Goal: Navigation & Orientation: Understand site structure

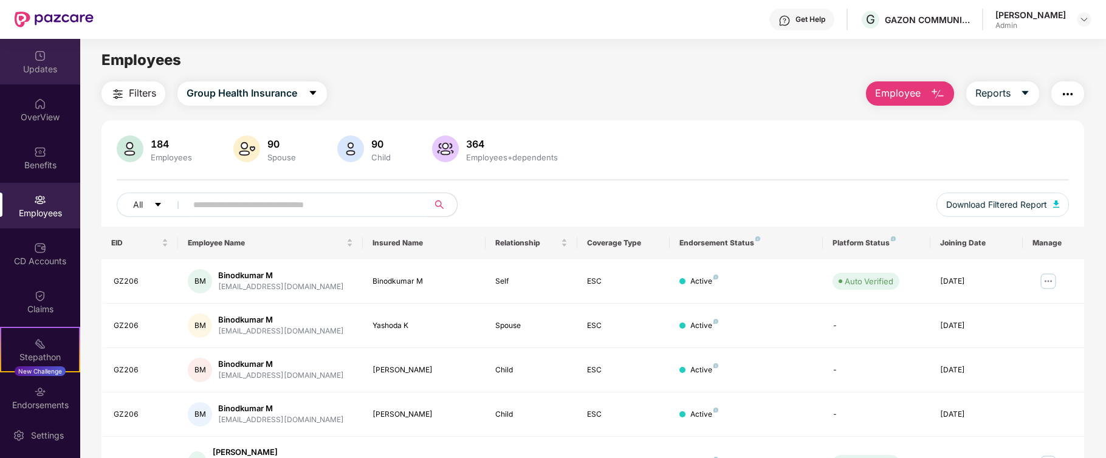
click at [37, 63] on div "Updates" at bounding box center [40, 69] width 80 height 12
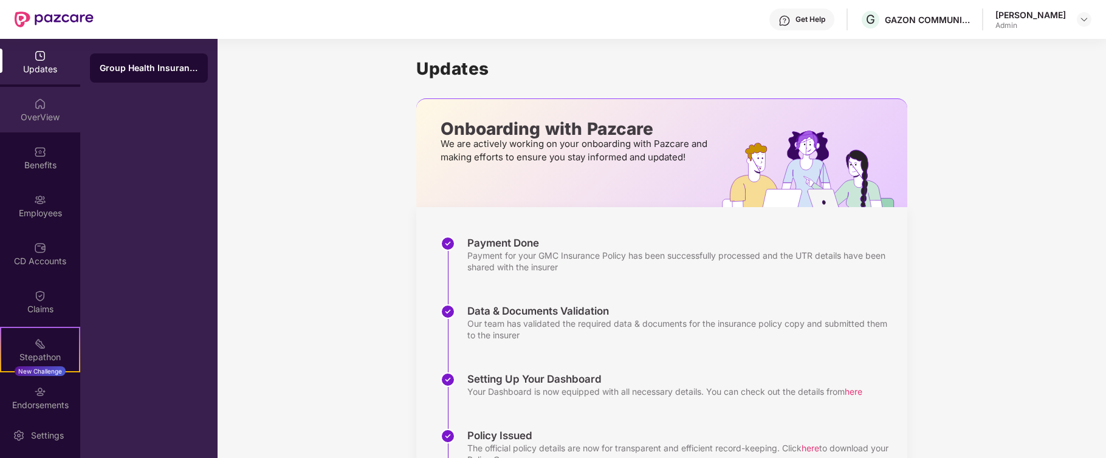
click at [45, 114] on div "OverView" at bounding box center [40, 117] width 80 height 12
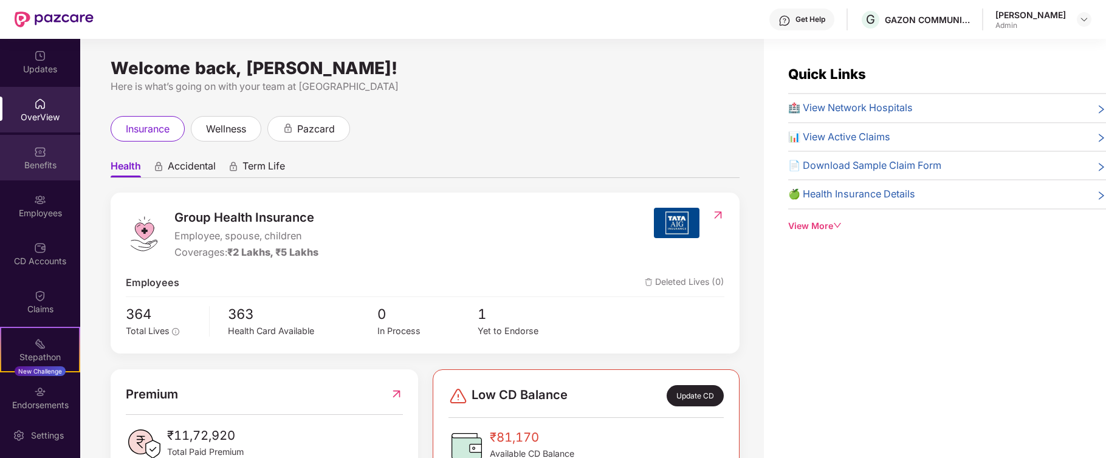
click at [36, 157] on div "Benefits" at bounding box center [40, 158] width 80 height 46
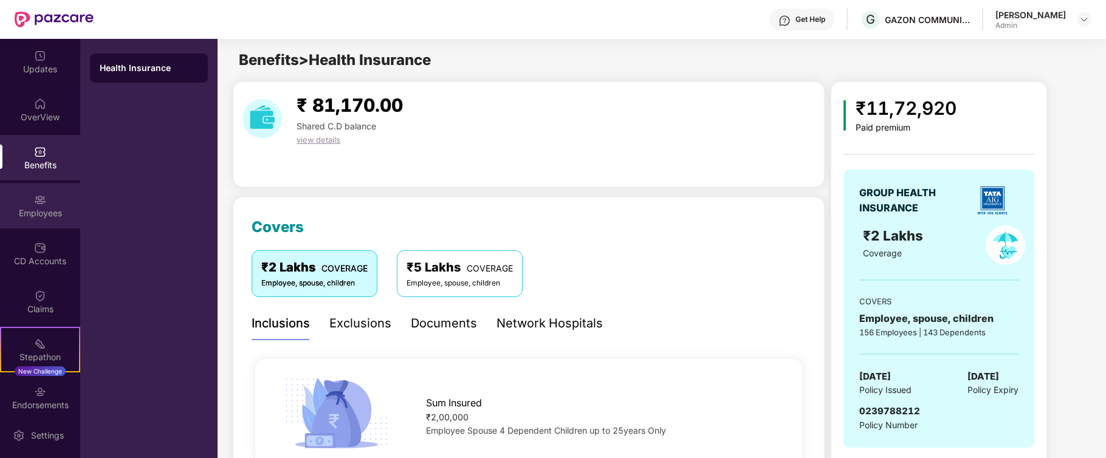
click at [38, 205] on img at bounding box center [40, 200] width 12 height 12
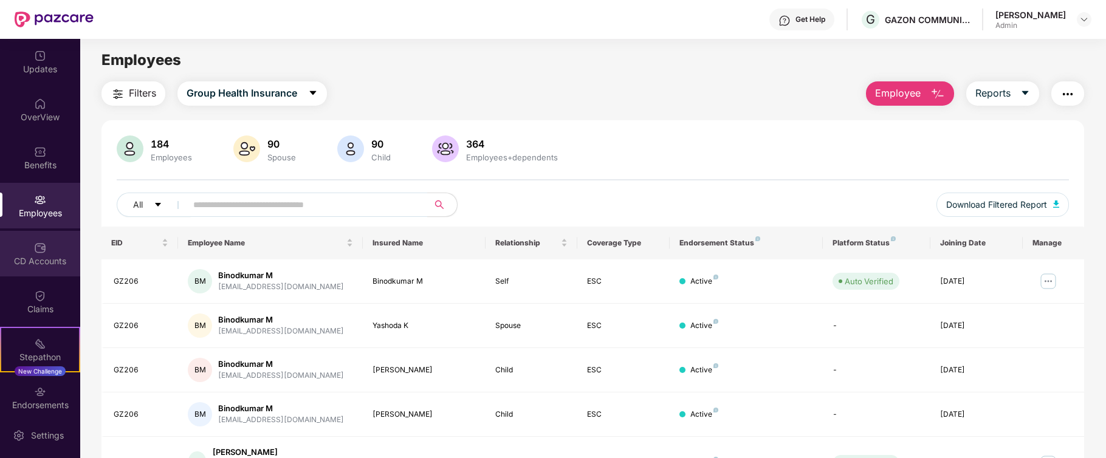
click at [42, 260] on div "CD Accounts" at bounding box center [40, 261] width 80 height 12
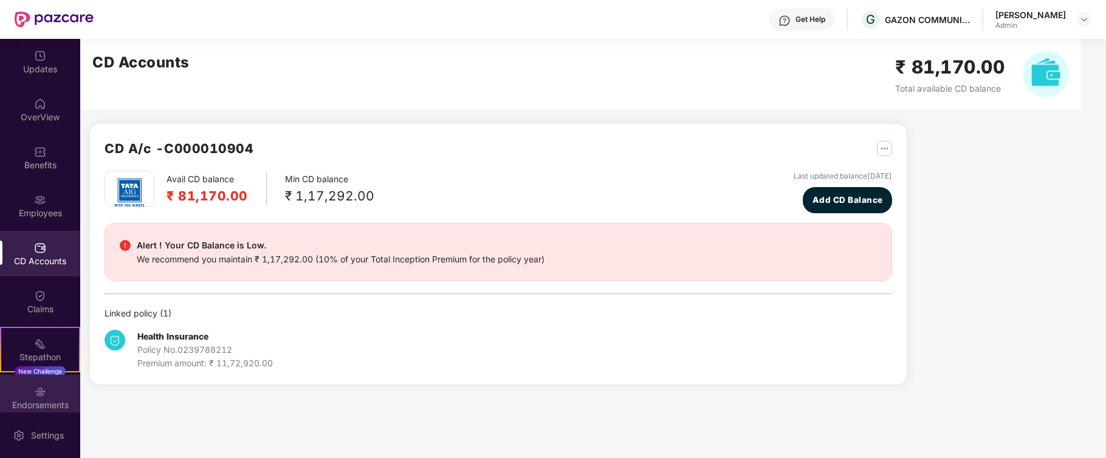
click at [46, 397] on div "Endorsements" at bounding box center [40, 398] width 80 height 46
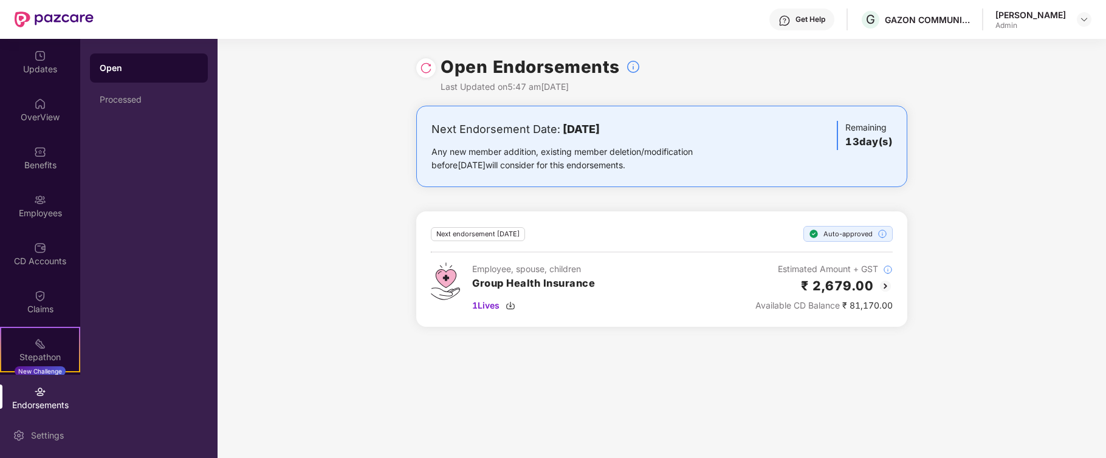
click at [39, 433] on div "Settings" at bounding box center [47, 436] width 40 height 12
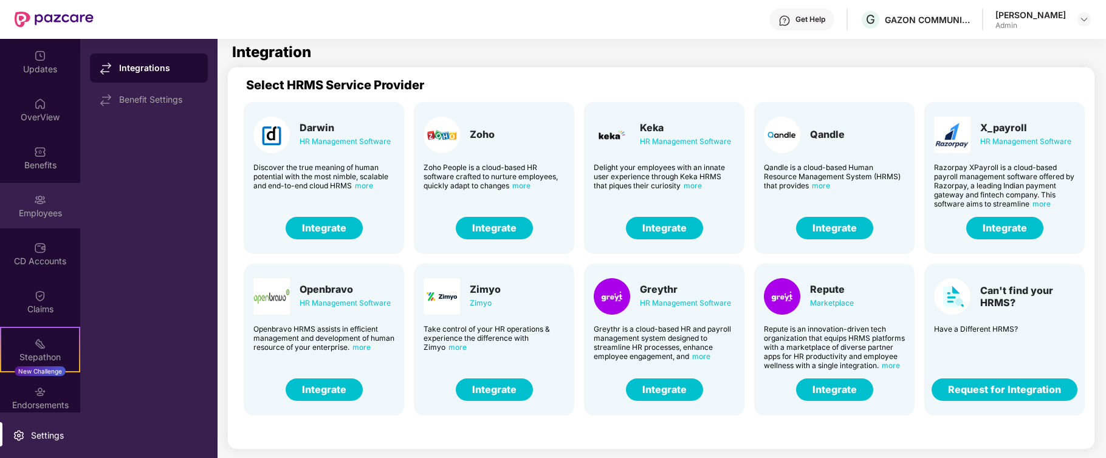
click at [35, 207] on div "Employees" at bounding box center [40, 213] width 80 height 12
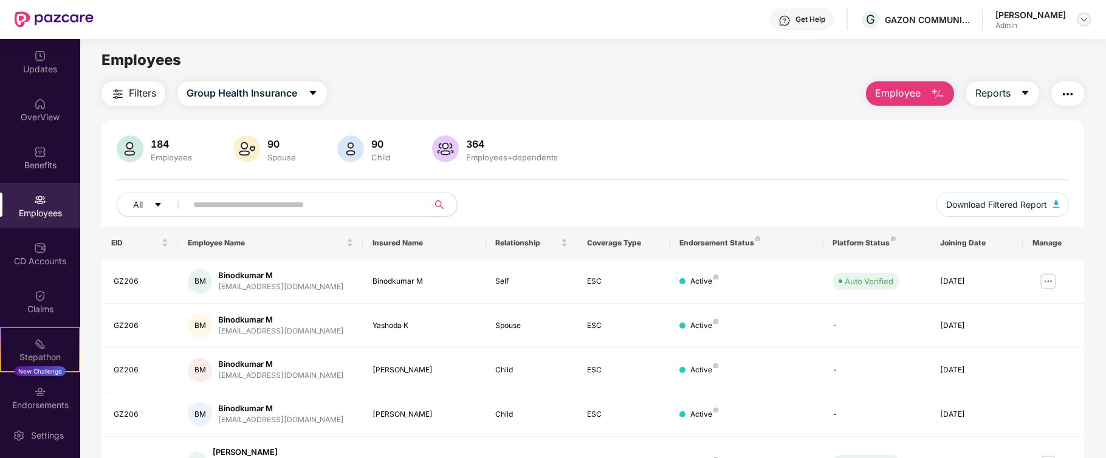
click at [1082, 20] on img at bounding box center [1084, 20] width 10 height 10
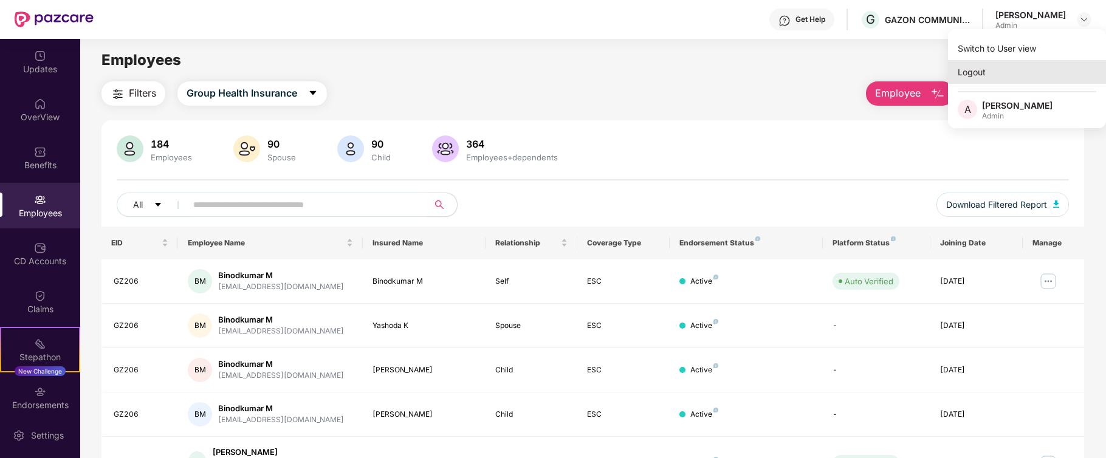
click at [972, 71] on div "Logout" at bounding box center [1027, 72] width 158 height 24
